Goal: Task Accomplishment & Management: Manage account settings

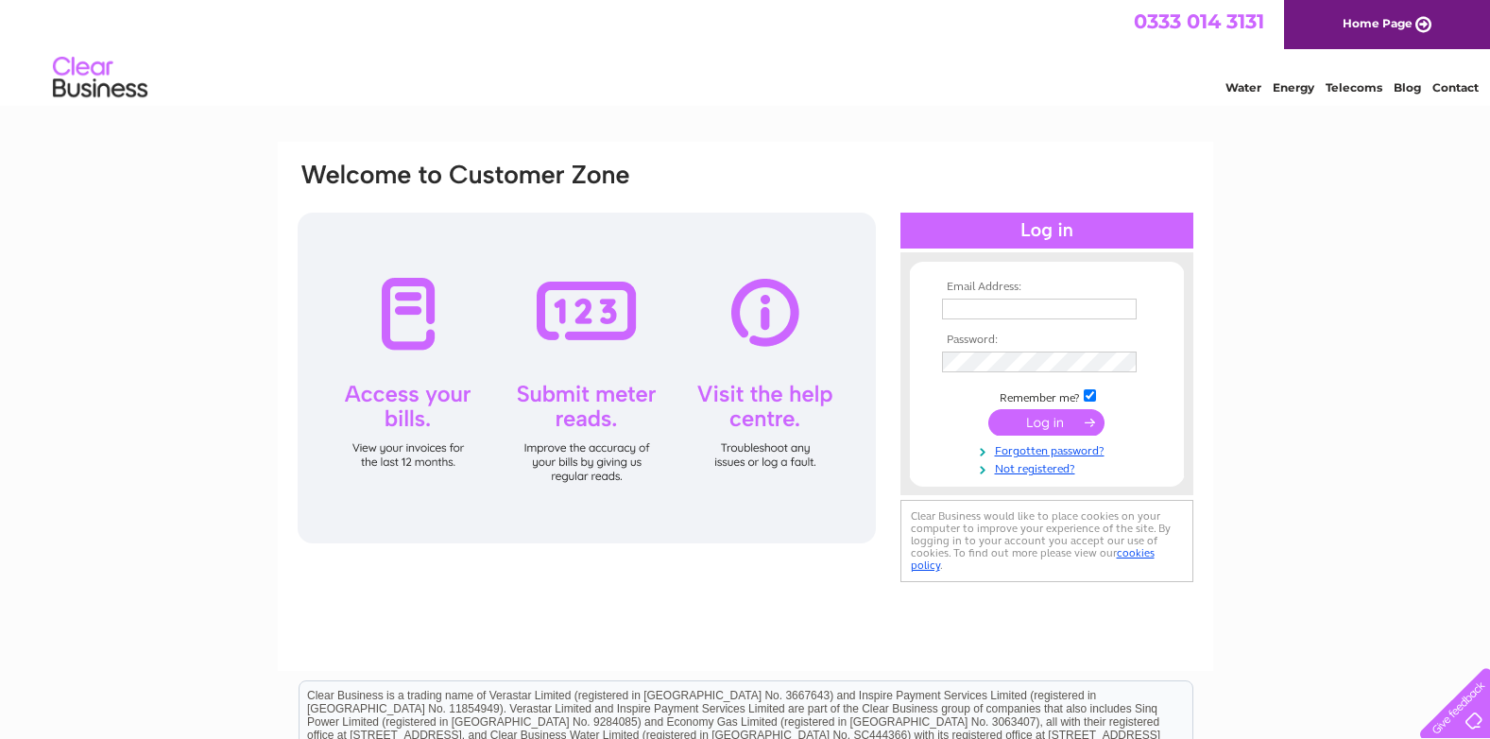
click at [1004, 310] on input "text" at bounding box center [1039, 309] width 195 height 21
type input "laura.o@raceequalityfirst.org.uk"
click at [1024, 425] on input "submit" at bounding box center [1046, 424] width 116 height 26
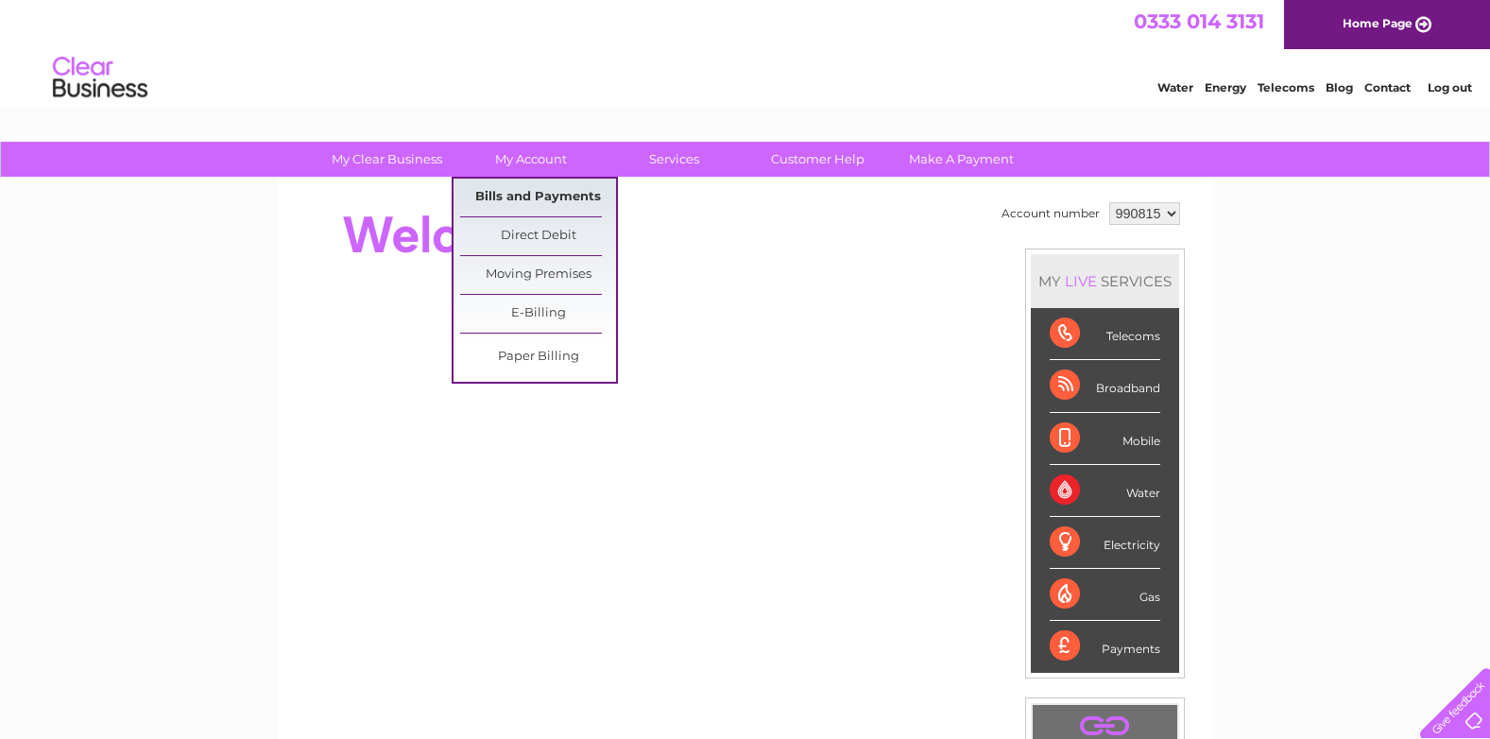
click at [536, 195] on link "Bills and Payments" at bounding box center [538, 198] width 156 height 38
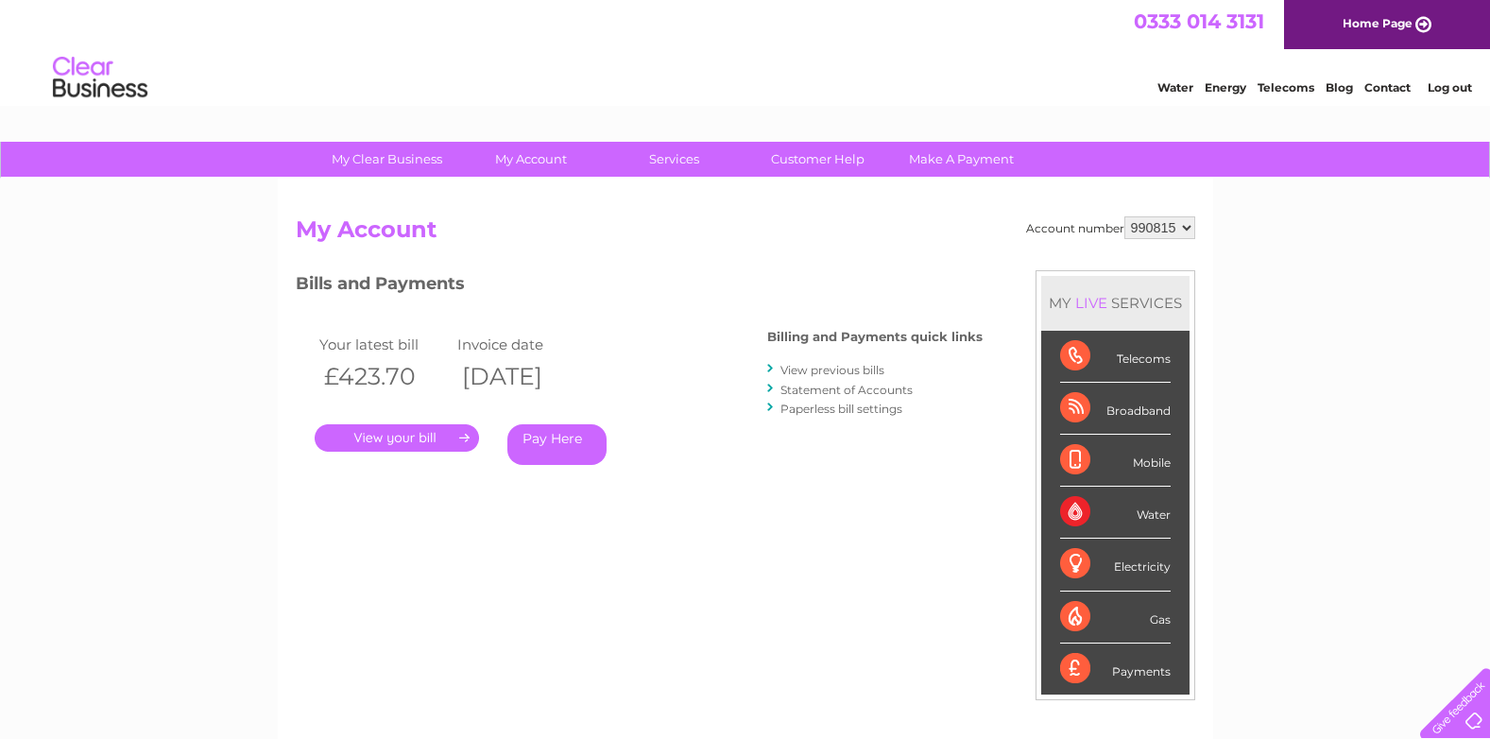
click at [360, 439] on link "." at bounding box center [397, 437] width 164 height 27
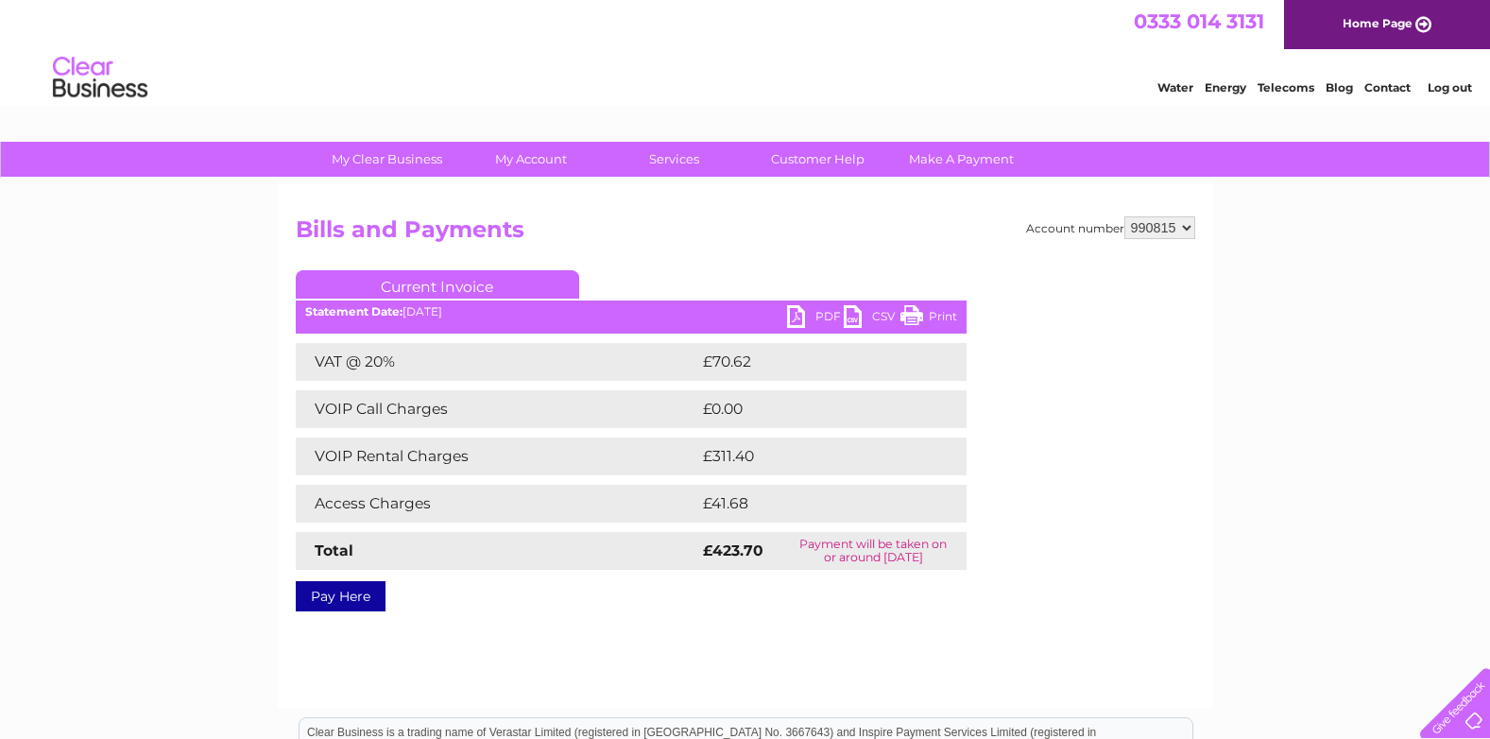
click at [819, 316] on link "PDF" at bounding box center [815, 318] width 57 height 27
